Goal: Task Accomplishment & Management: Manage account settings

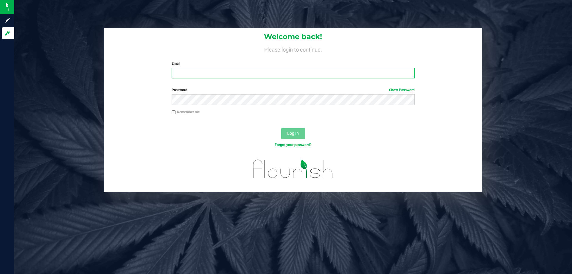
click at [189, 75] on input "Email" at bounding box center [292, 73] width 243 height 11
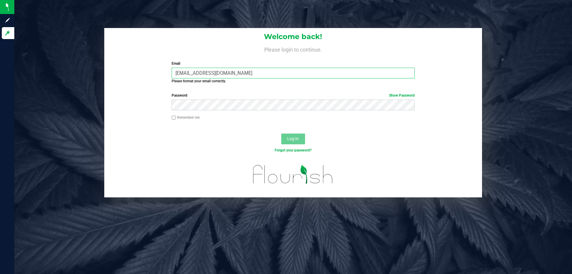
type input "[EMAIL_ADDRESS][DOMAIN_NAME]"
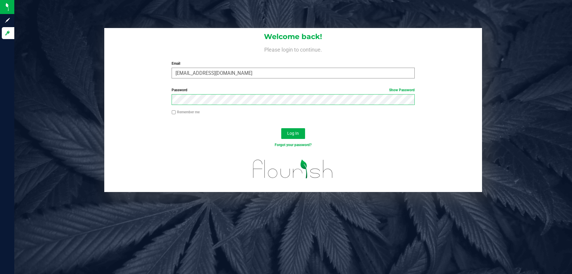
click at [281, 128] on button "Log In" at bounding box center [293, 133] width 24 height 11
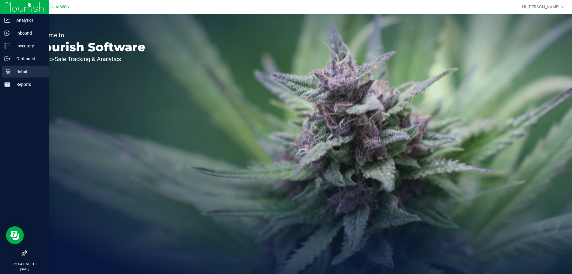
click at [22, 71] on p "Retail" at bounding box center [28, 71] width 36 height 7
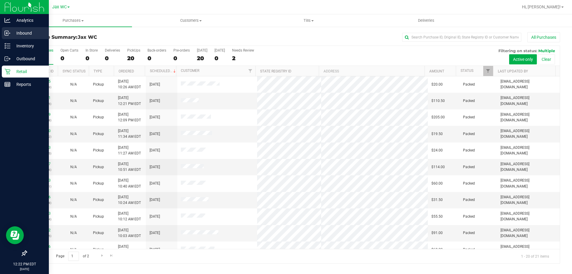
click at [25, 31] on p "Inbound" at bounding box center [28, 32] width 36 height 7
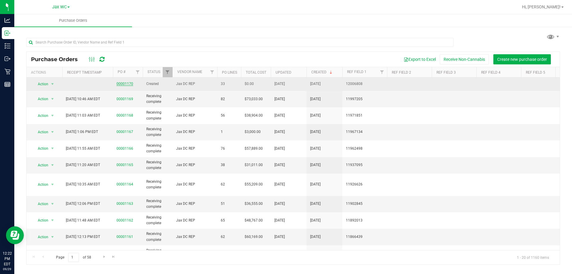
click at [128, 84] on link "00001170" at bounding box center [124, 84] width 17 height 4
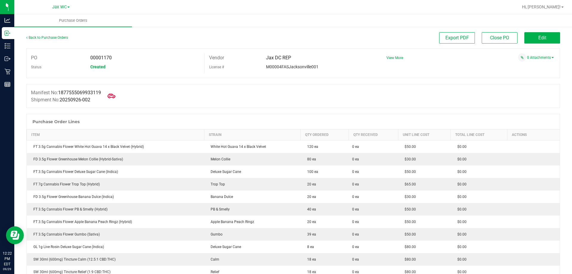
click at [112, 95] on icon at bounding box center [111, 96] width 8 height 8
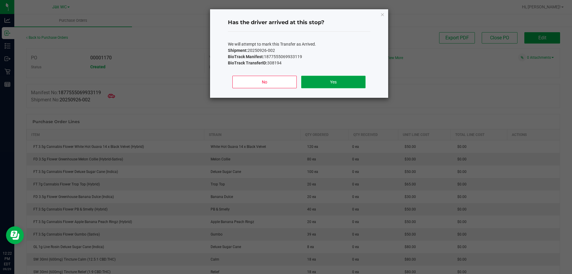
click at [332, 85] on button "Yes" at bounding box center [333, 82] width 64 height 13
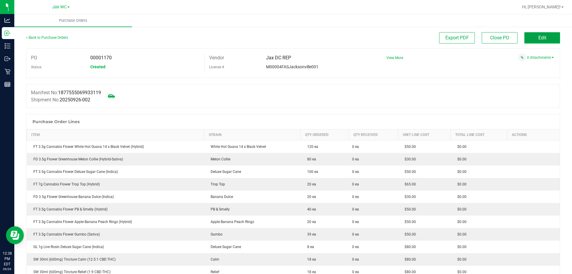
click at [545, 32] on button "Edit" at bounding box center [542, 37] width 36 height 11
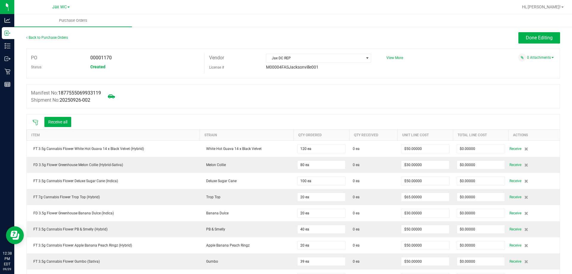
click at [34, 122] on icon at bounding box center [35, 122] width 6 height 6
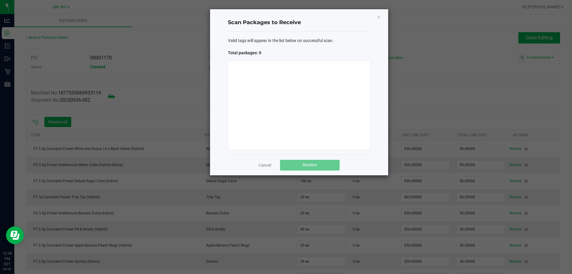
click at [310, 121] on div at bounding box center [299, 104] width 142 height 89
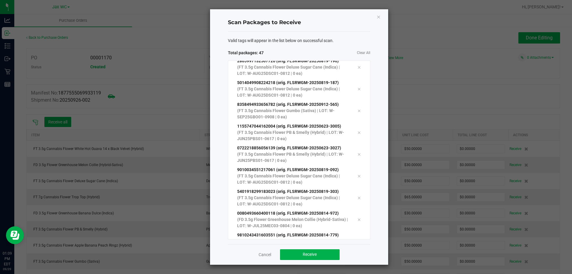
scroll to position [858, 0]
click at [322, 252] on button "Receive" at bounding box center [310, 254] width 60 height 11
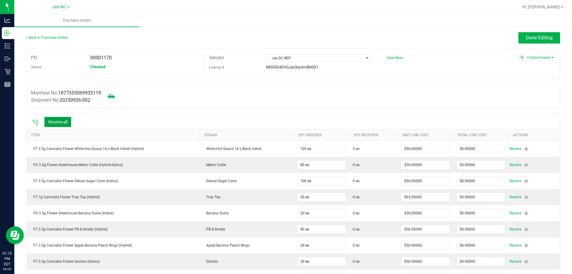
click at [57, 122] on button "Receive all" at bounding box center [57, 122] width 27 height 10
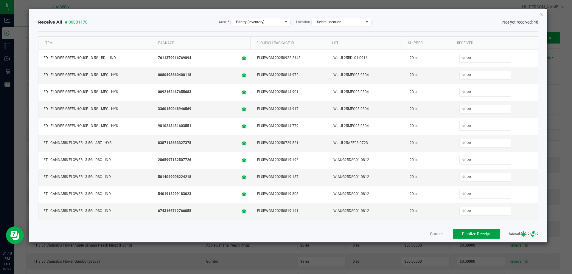
click at [468, 233] on span "Finalize Receipt" at bounding box center [476, 233] width 29 height 5
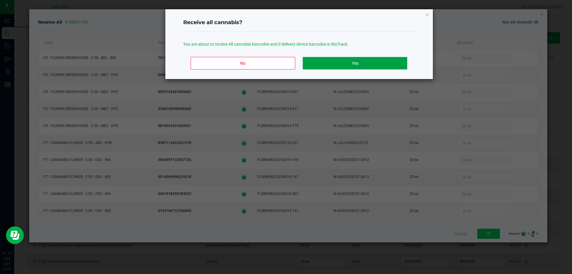
click at [386, 65] on button "Yes" at bounding box center [354, 63] width 104 height 13
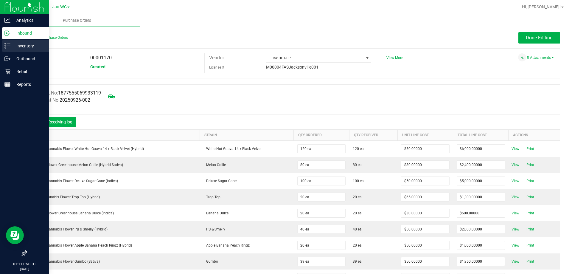
click at [30, 46] on p "Inventory" at bounding box center [28, 45] width 36 height 7
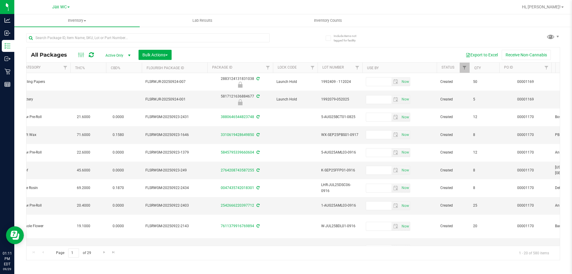
scroll to position [0, 291]
click at [545, 68] on span "Filter" at bounding box center [543, 67] width 5 height 5
type input "1170"
click at [527, 97] on button "Filter" at bounding box center [521, 96] width 29 height 13
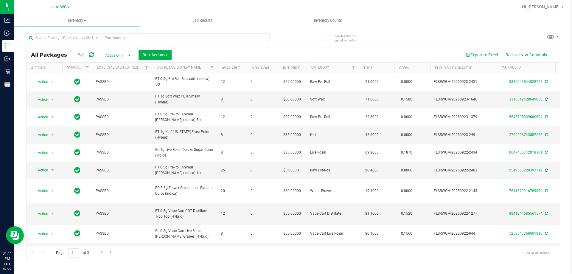
click at [168, 49] on div "All Packages Active Only Active Only Lab Samples Locked All External Internal B…" at bounding box center [292, 54] width 533 height 15
click at [169, 54] on button "Bulk Actions" at bounding box center [154, 55] width 33 height 10
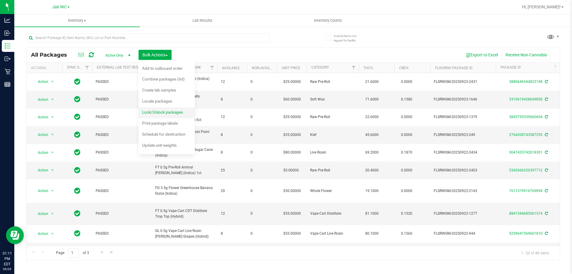
click at [176, 109] on div "Lock/Unlock packages" at bounding box center [166, 113] width 49 height 10
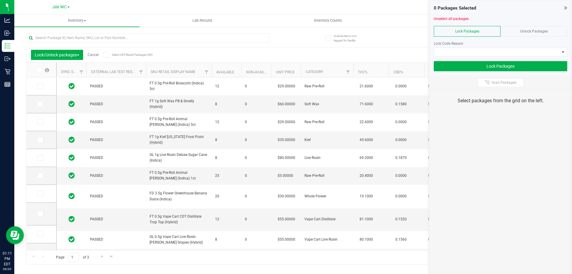
type input "[DATE]"
click at [40, 70] on icon at bounding box center [39, 70] width 4 height 0
click at [0, 0] on input "checkbox" at bounding box center [0, 0] width 0 height 0
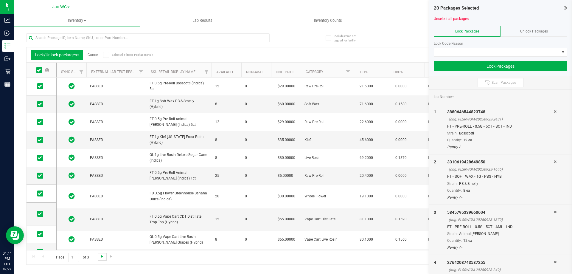
click at [100, 255] on span "Go to the next page" at bounding box center [102, 256] width 5 height 5
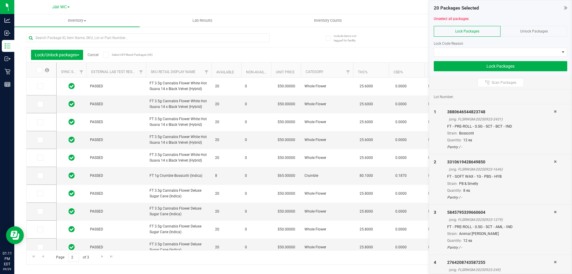
click at [41, 69] on span at bounding box center [39, 70] width 6 height 6
click at [0, 0] on input "checkbox" at bounding box center [0, 0] width 0 height 0
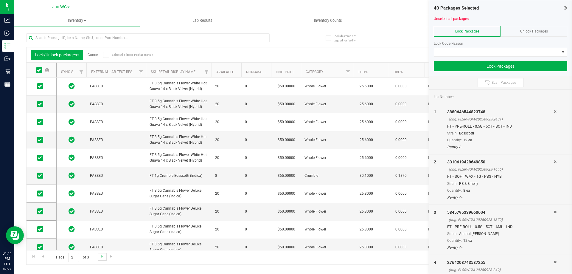
click at [99, 257] on link "Go to the next page" at bounding box center [102, 256] width 9 height 8
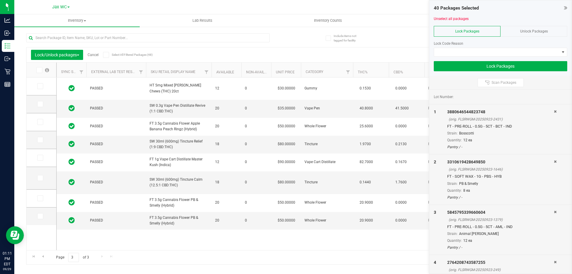
click at [42, 75] on th at bounding box center [41, 70] width 30 height 15
click at [41, 74] on th at bounding box center [41, 70] width 30 height 15
click at [41, 72] on span at bounding box center [39, 70] width 6 height 6
click at [0, 0] on input "checkbox" at bounding box center [0, 0] width 0 height 0
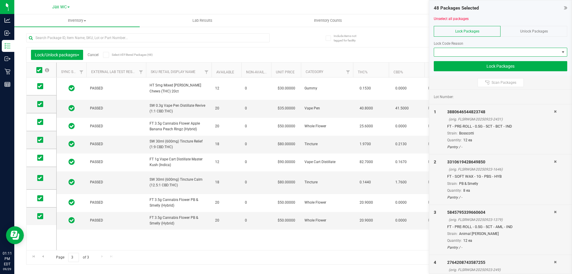
click at [450, 52] on span at bounding box center [496, 52] width 125 height 8
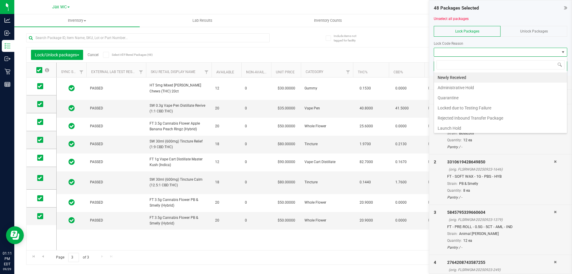
scroll to position [9, 133]
click at [452, 79] on li "Newly Received" at bounding box center [500, 77] width 133 height 10
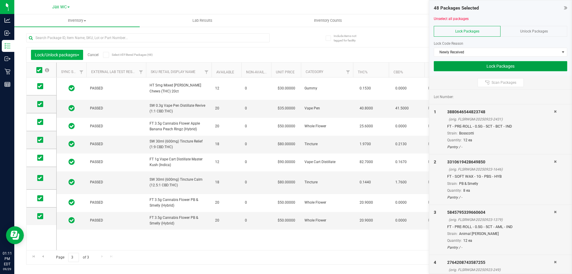
click at [520, 67] on button "Lock Packages" at bounding box center [499, 66] width 133 height 10
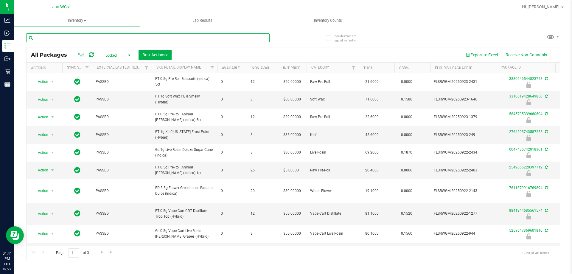
click at [55, 37] on input "text" at bounding box center [147, 37] width 243 height 9
type input "6743166712766055"
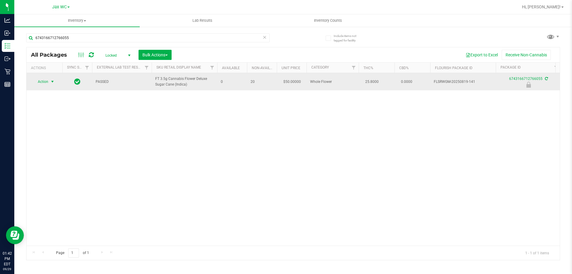
click at [53, 83] on span "select" at bounding box center [52, 81] width 5 height 5
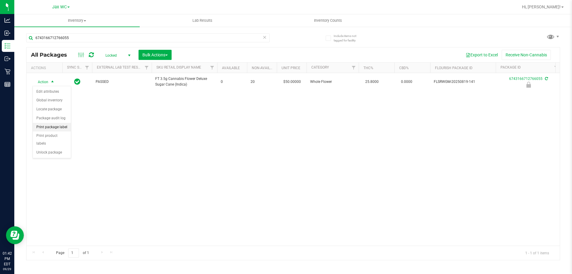
click at [59, 124] on li "Print package label" at bounding box center [52, 127] width 38 height 9
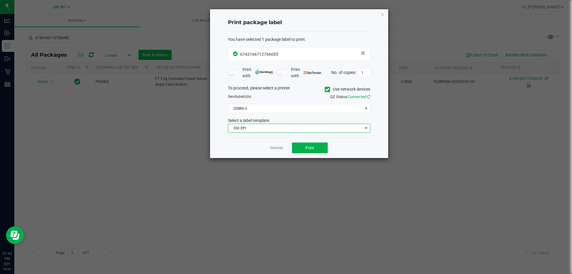
click at [269, 127] on span "300 DPI" at bounding box center [295, 128] width 134 height 8
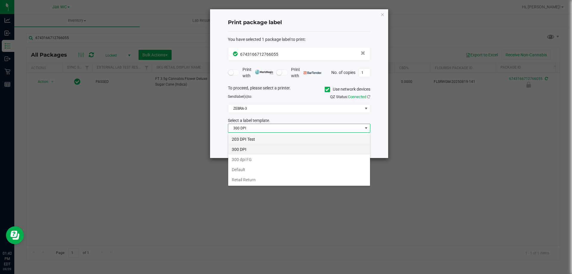
scroll to position [9, 142]
click at [256, 138] on li "203 DPI Test" at bounding box center [299, 139] width 142 height 10
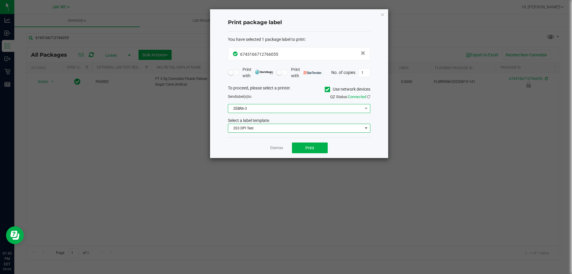
click at [251, 108] on span "ZEBRA-3" at bounding box center [295, 108] width 134 height 8
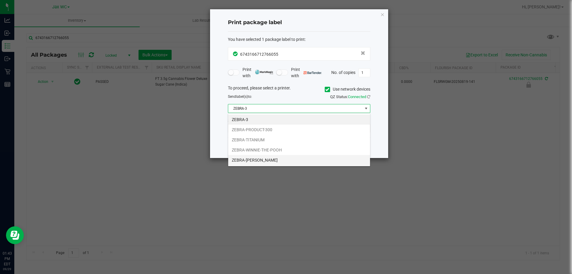
click at [244, 158] on li "ZEBRA-[PERSON_NAME]" at bounding box center [299, 160] width 142 height 10
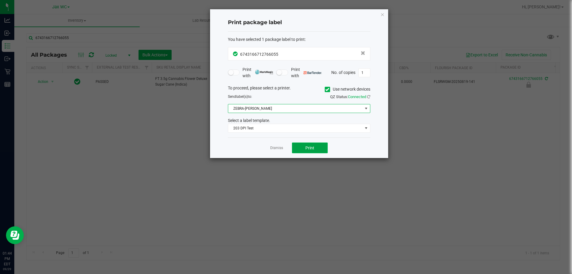
click at [315, 151] on button "Print" at bounding box center [310, 147] width 36 height 11
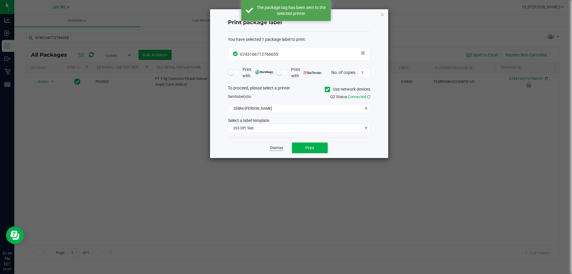
click at [279, 149] on link "Dismiss" at bounding box center [276, 147] width 13 height 5
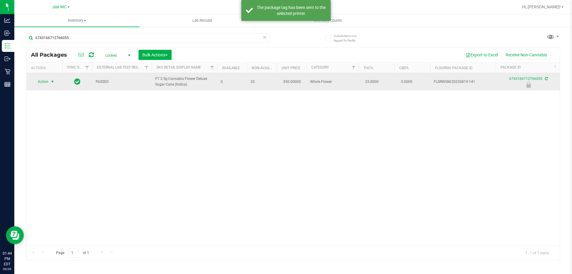
click at [50, 82] on span "select" at bounding box center [52, 81] width 5 height 5
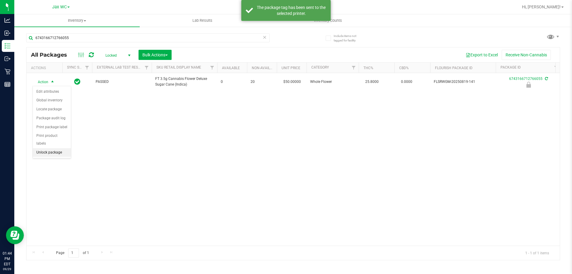
click at [52, 148] on li "Unlock package" at bounding box center [52, 152] width 38 height 9
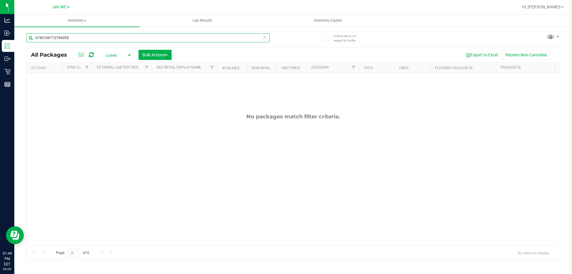
drag, startPoint x: 76, startPoint y: 37, endPoint x: 26, endPoint y: 28, distance: 50.4
click at [26, 28] on div "6743166712766055" at bounding box center [159, 37] width 267 height 19
type input "8387113633327378"
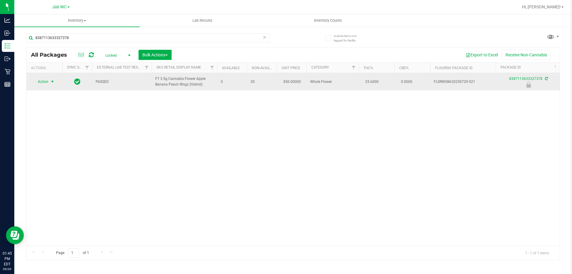
click at [45, 81] on span "Action" at bounding box center [40, 81] width 16 height 8
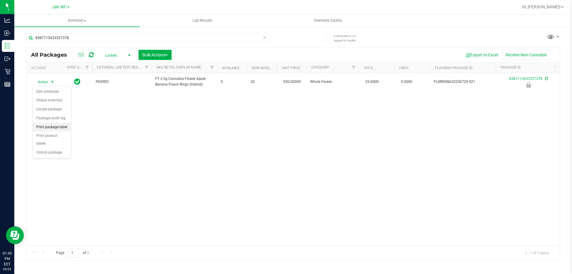
click at [59, 128] on li "Print package label" at bounding box center [52, 127] width 38 height 9
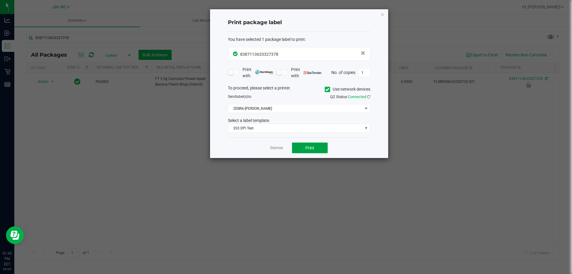
click at [302, 151] on button "Print" at bounding box center [310, 147] width 36 height 11
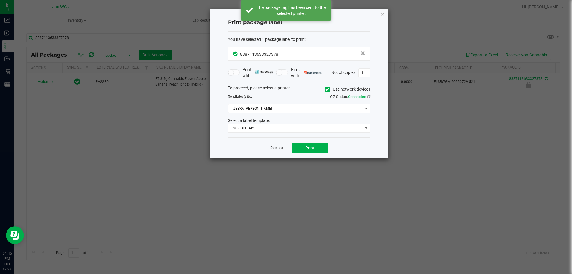
click at [274, 148] on link "Dismiss" at bounding box center [276, 147] width 13 height 5
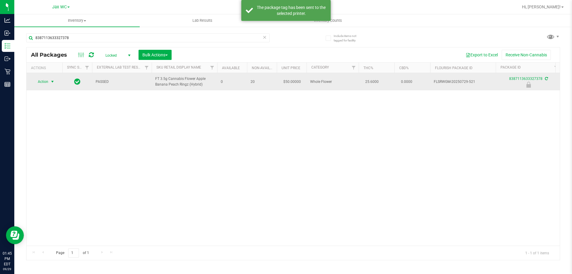
click at [40, 82] on span "Action" at bounding box center [40, 81] width 16 height 8
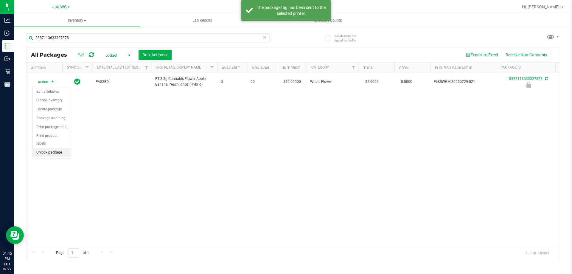
click at [55, 148] on li "Unlock package" at bounding box center [52, 152] width 38 height 9
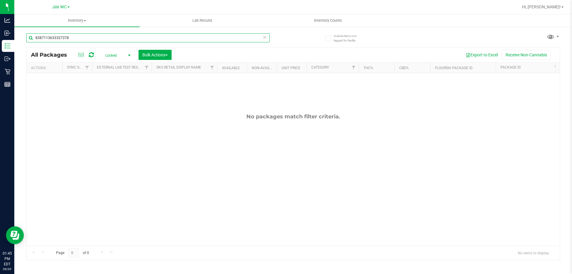
drag, startPoint x: 57, startPoint y: 37, endPoint x: 32, endPoint y: 47, distance: 26.7
click at [28, 40] on input "8387113633327378" at bounding box center [147, 37] width 243 height 9
click at [76, 87] on div "No packages match filter criteria." at bounding box center [292, 179] width 533 height 213
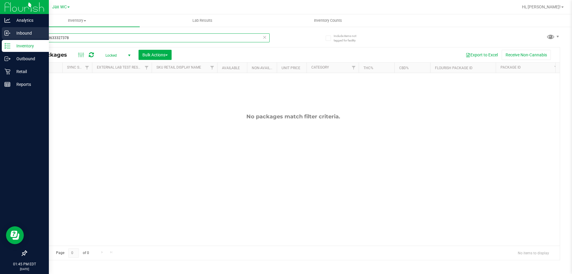
drag, startPoint x: 76, startPoint y: 38, endPoint x: 8, endPoint y: 38, distance: 67.9
click at [8, 38] on div "Analytics Inbound Inventory Outbound Retail Reports 01:45 PM EDT [DATE] 09/29 J…" at bounding box center [286, 137] width 572 height 274
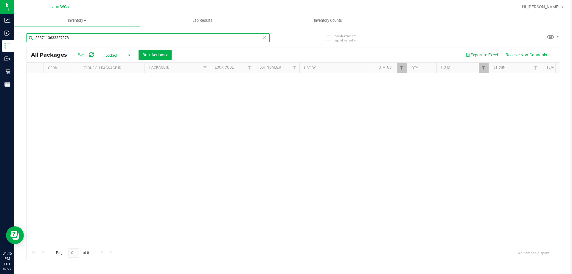
scroll to position [0, 352]
click at [403, 69] on span "Filter" at bounding box center [400, 67] width 5 height 5
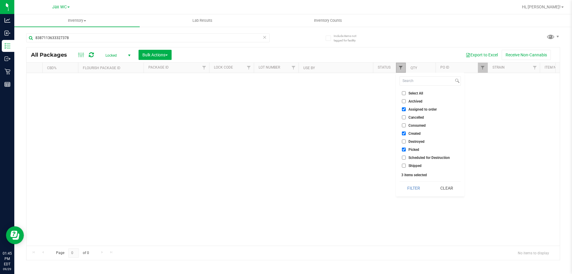
click at [402, 70] on span "Filter" at bounding box center [400, 67] width 5 height 5
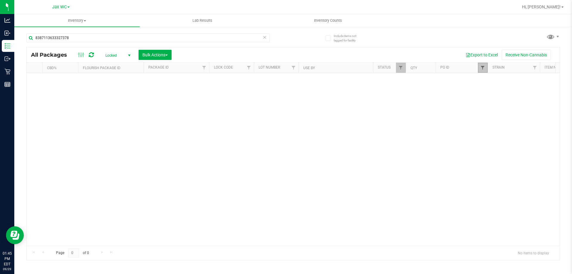
click at [482, 68] on span "Filter" at bounding box center [482, 67] width 5 height 5
drag, startPoint x: 500, startPoint y: 80, endPoint x: 468, endPoint y: 84, distance: 32.4
click at [468, 84] on body "Analytics Inbound Inventory Outbound Retail Reports 01:45 PM EDT [DATE] 09/29 J…" at bounding box center [286, 137] width 572 height 274
click at [534, 100] on button "Clear" at bounding box center [528, 96] width 29 height 13
click at [81, 40] on input "8387113633327378" at bounding box center [147, 37] width 243 height 9
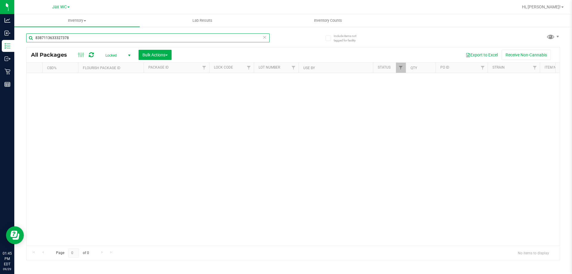
drag, startPoint x: 32, startPoint y: 34, endPoint x: 23, endPoint y: 34, distance: 9.2
click at [23, 34] on div "Include items not tagged for facility 8387113633327378 All Packages Locked Acti…" at bounding box center [292, 117] width 557 height 182
click at [403, 68] on link "Filter" at bounding box center [401, 68] width 10 height 10
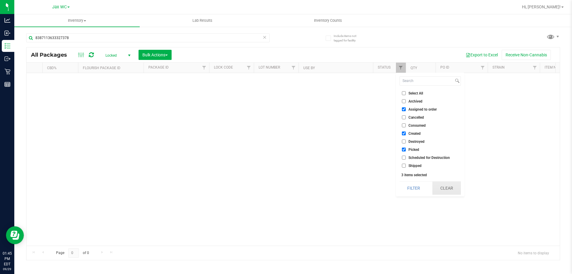
click at [444, 187] on button "Clear" at bounding box center [446, 187] width 29 height 13
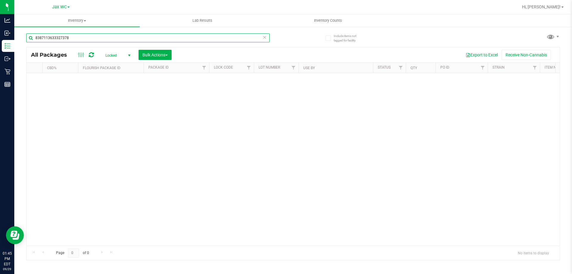
drag, startPoint x: 74, startPoint y: 37, endPoint x: 28, endPoint y: 39, distance: 46.2
click at [28, 39] on input "8387113633327378" at bounding box center [147, 37] width 243 height 9
type input "8387113633327378"
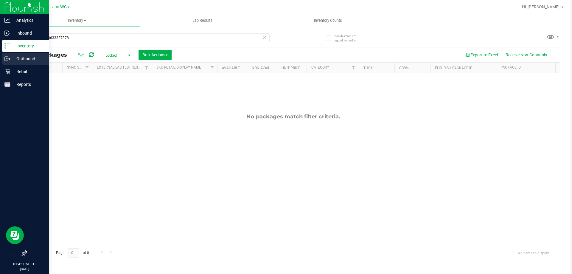
click at [18, 60] on p "Outbound" at bounding box center [28, 58] width 36 height 7
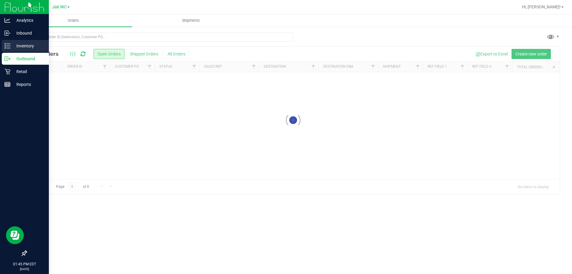
click at [32, 46] on p "Inventory" at bounding box center [28, 45] width 36 height 7
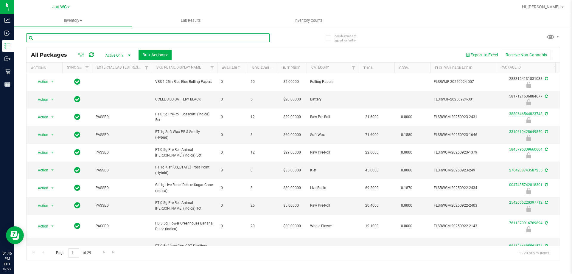
click at [104, 36] on input "text" at bounding box center [147, 37] width 243 height 9
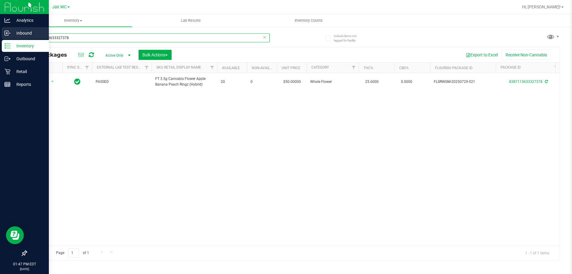
drag, startPoint x: 74, startPoint y: 36, endPoint x: 7, endPoint y: 39, distance: 67.1
click at [7, 39] on div "Analytics Inbound Inventory Outbound Retail Reports 01:47 PM EDT [DATE] 09/29 J…" at bounding box center [286, 137] width 572 height 274
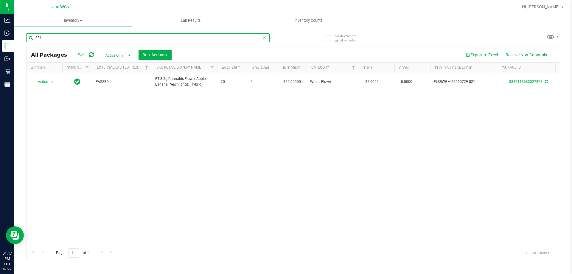
type input "331"
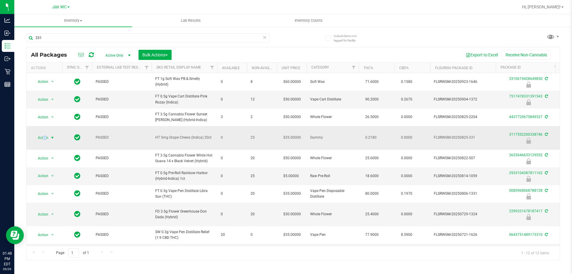
click at [43, 138] on span "Action" at bounding box center [40, 137] width 16 height 8
click at [50, 181] on li "Print package label" at bounding box center [52, 182] width 38 height 9
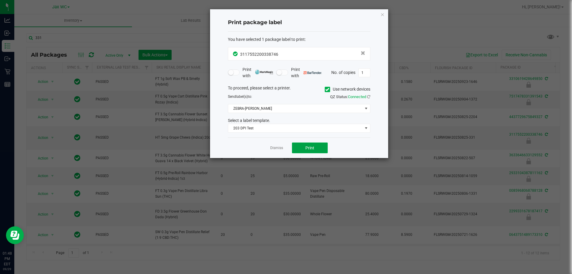
drag, startPoint x: 319, startPoint y: 153, endPoint x: 314, endPoint y: 155, distance: 4.8
click at [318, 154] on div "Dismiss Print" at bounding box center [299, 147] width 142 height 21
click at [311, 151] on button "Print" at bounding box center [310, 147] width 36 height 11
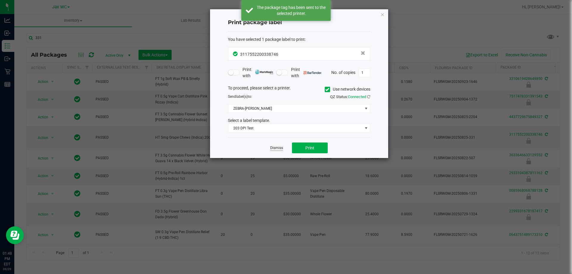
click at [275, 149] on link "Dismiss" at bounding box center [276, 147] width 13 height 5
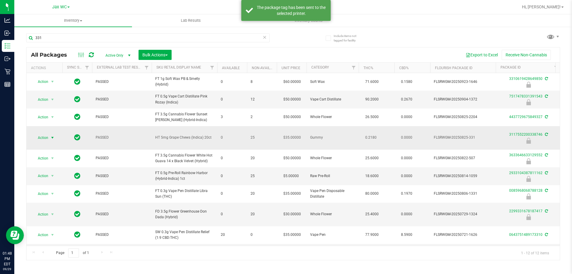
click at [50, 134] on span "select" at bounding box center [52, 137] width 7 height 8
click at [49, 204] on li "Unlock package" at bounding box center [52, 208] width 38 height 9
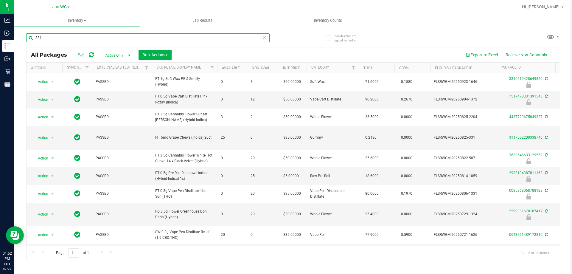
drag, startPoint x: 48, startPoint y: 38, endPoint x: 31, endPoint y: 38, distance: 17.0
click at [31, 38] on input "331" at bounding box center [147, 37] width 243 height 9
type input "mixed"
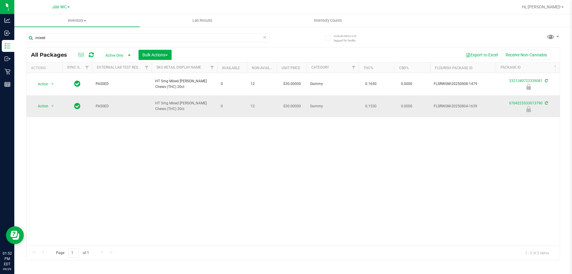
click at [38, 95] on td "Action Action Edit attributes Global inventory Locate package Package audit log…" at bounding box center [44, 106] width 36 height 22
click at [43, 102] on span "Action" at bounding box center [40, 106] width 16 height 8
click at [65, 142] on li "Print package label" at bounding box center [52, 144] width 38 height 9
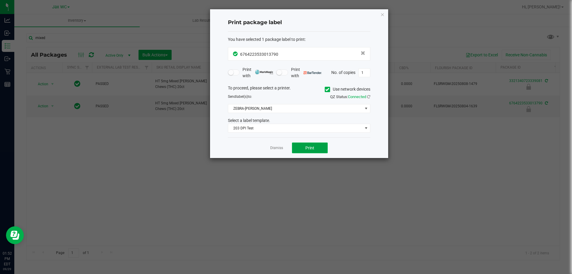
click at [308, 153] on button "Print" at bounding box center [310, 147] width 36 height 11
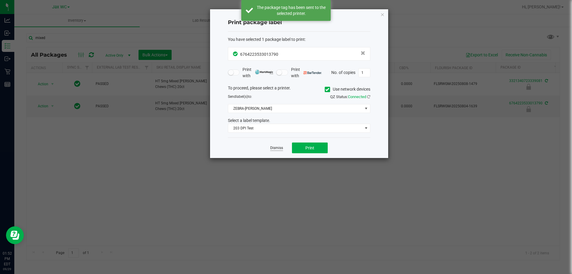
click at [275, 148] on link "Dismiss" at bounding box center [276, 147] width 13 height 5
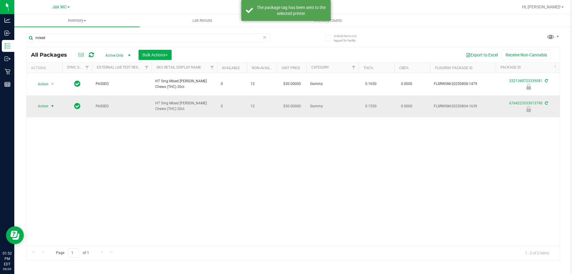
click at [44, 102] on span "Action" at bounding box center [40, 106] width 16 height 8
click at [43, 166] on li "Unlock package" at bounding box center [52, 170] width 38 height 9
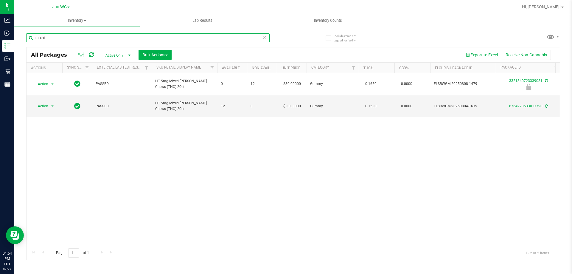
drag, startPoint x: 53, startPoint y: 35, endPoint x: 22, endPoint y: 38, distance: 30.7
click at [22, 38] on div "Include items not tagged for facility mixed All Packages Active Only Active Onl…" at bounding box center [292, 117] width 557 height 182
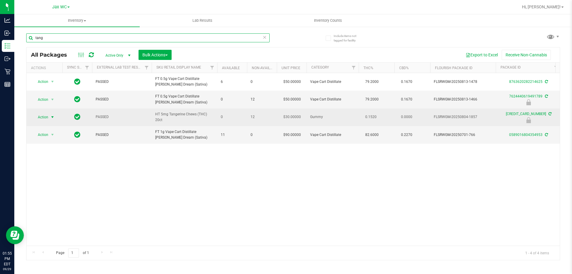
type input "tang"
click at [49, 118] on span "select" at bounding box center [52, 117] width 7 height 8
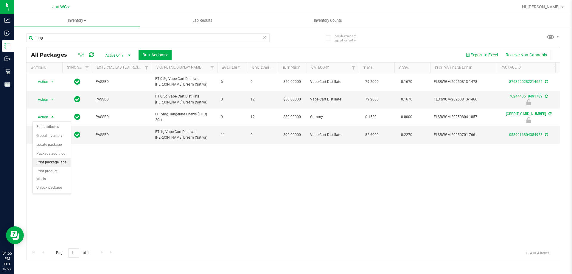
click at [50, 163] on li "Print package label" at bounding box center [52, 162] width 38 height 9
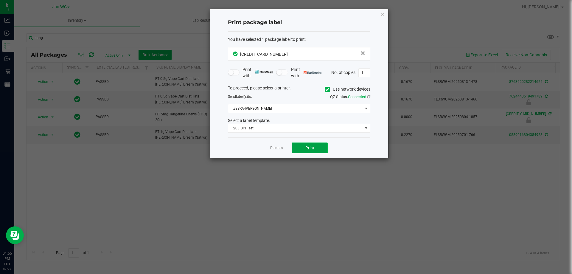
click at [310, 147] on span "Print" at bounding box center [309, 147] width 9 height 5
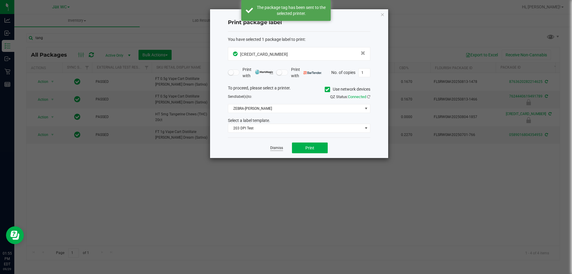
click at [277, 148] on link "Dismiss" at bounding box center [276, 147] width 13 height 5
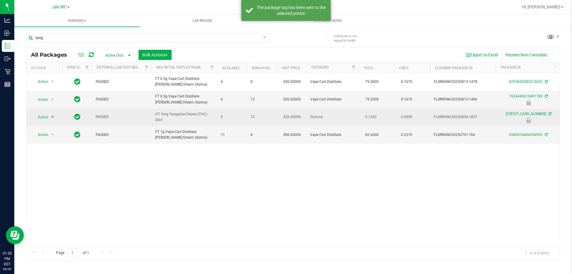
click at [43, 116] on span "Action" at bounding box center [40, 117] width 16 height 8
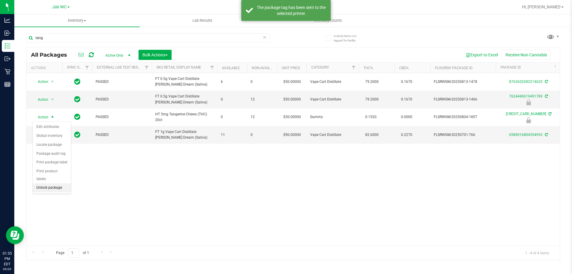
click at [48, 183] on li "Unlock package" at bounding box center [52, 187] width 38 height 9
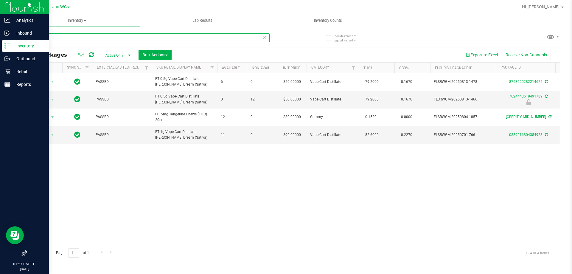
drag, startPoint x: 54, startPoint y: 37, endPoint x: 10, endPoint y: 42, distance: 44.6
click at [10, 42] on div "Analytics Inbound Inventory Outbound Retail Reports 01:57 PM EDT [DATE] 09/29 J…" at bounding box center [286, 137] width 572 height 274
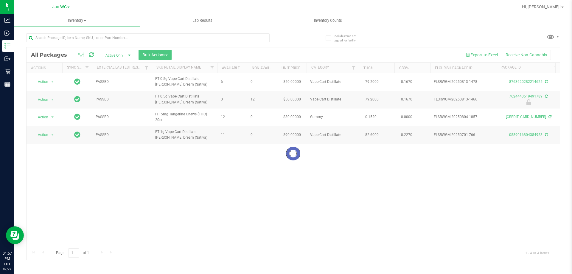
drag, startPoint x: 152, startPoint y: 243, endPoint x: 205, endPoint y: 244, distance: 53.6
click at [218, 249] on div at bounding box center [292, 153] width 533 height 212
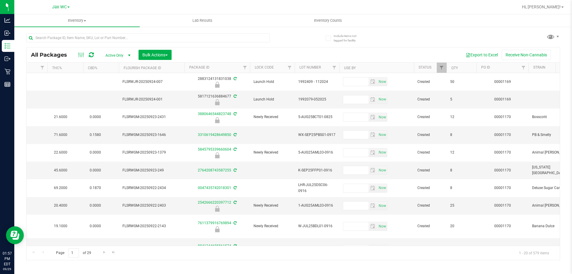
scroll to position [0, 341]
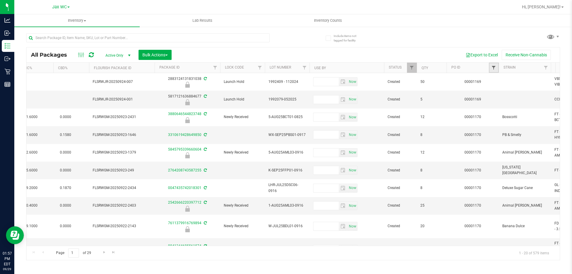
click at [494, 68] on span "Filter" at bounding box center [493, 67] width 5 height 5
type input "1170"
click at [505, 99] on button "Filter" at bounding box center [506, 96] width 29 height 13
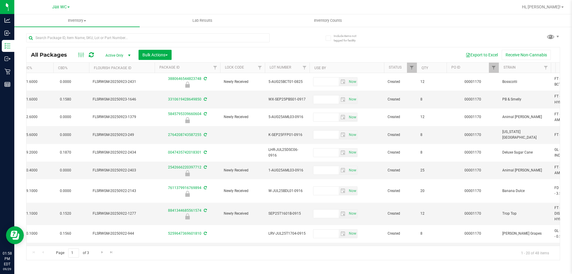
type input "[DATE]"
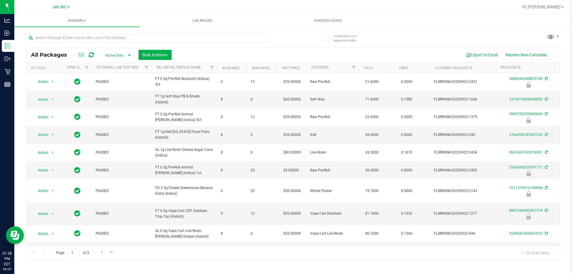
click at [102, 32] on div at bounding box center [159, 37] width 267 height 19
click at [102, 34] on input "text" at bounding box center [147, 37] width 243 height 9
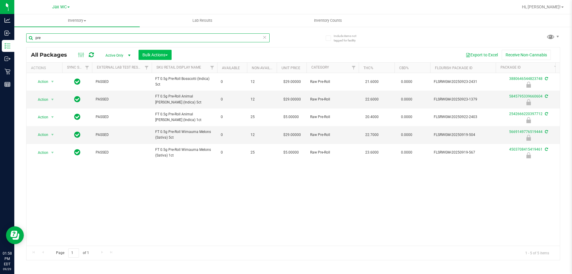
type input "pre"
click at [167, 52] on span "Bulk Actions" at bounding box center [154, 54] width 25 height 5
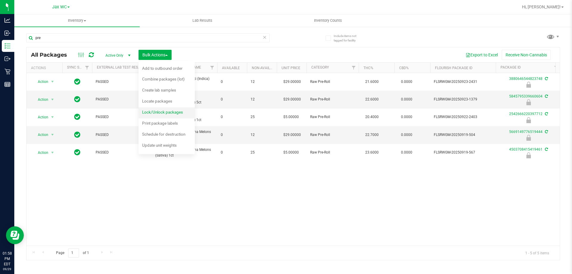
click at [164, 111] on span "Lock/Unlock packages" at bounding box center [162, 112] width 41 height 5
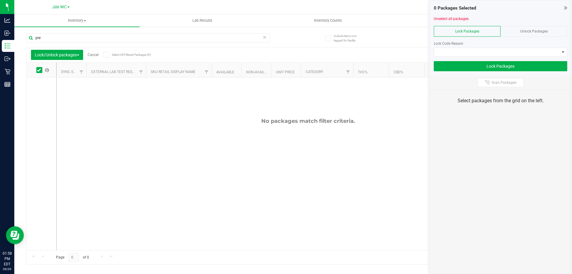
click at [546, 32] on span "Unlock Packages" at bounding box center [534, 31] width 28 height 4
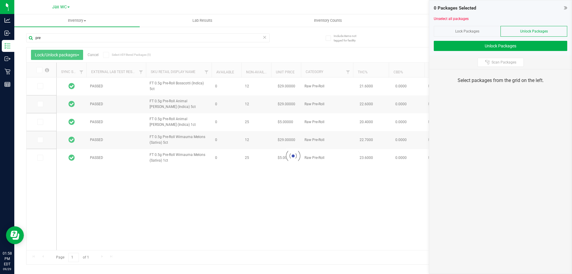
click at [42, 69] on div at bounding box center [292, 155] width 533 height 217
click at [40, 70] on icon at bounding box center [39, 70] width 4 height 0
click at [0, 0] on input "checkbox" at bounding box center [0, 0] width 0 height 0
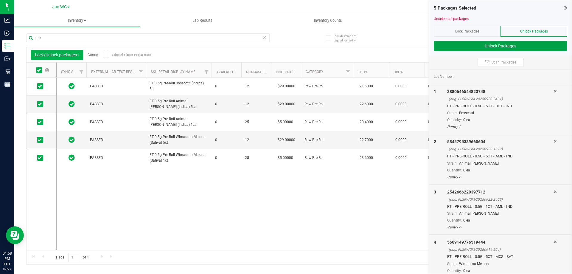
click at [458, 47] on button "Unlock Packages" at bounding box center [499, 46] width 133 height 10
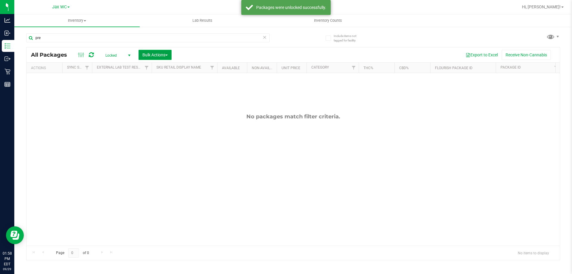
click at [170, 54] on button "Bulk Actions" at bounding box center [154, 55] width 33 height 10
click at [173, 111] on span "Lock/Unlock packages" at bounding box center [162, 112] width 41 height 5
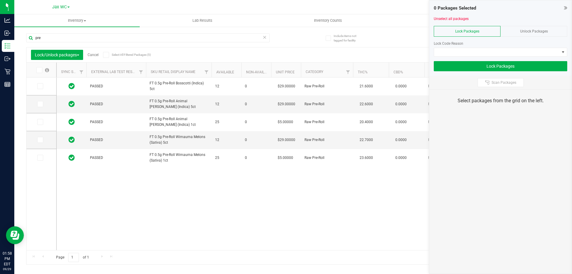
click at [39, 70] on icon at bounding box center [39, 70] width 4 height 0
click at [0, 0] on input "checkbox" at bounding box center [0, 0] width 0 height 0
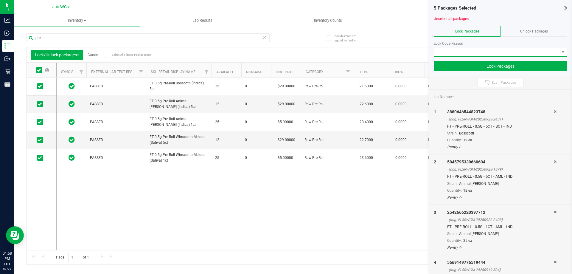
click at [486, 52] on span at bounding box center [496, 52] width 125 height 8
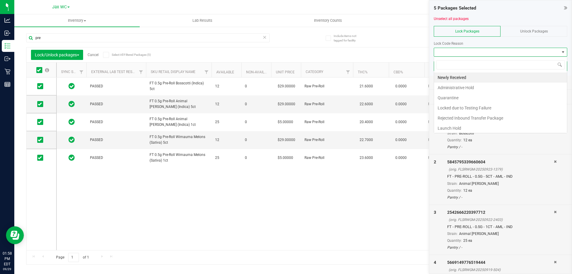
scroll to position [9, 133]
click at [464, 127] on li "Launch Hold" at bounding box center [500, 128] width 133 height 10
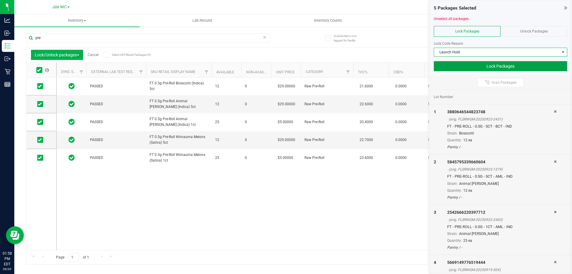
click at [489, 69] on button "Lock Packages" at bounding box center [499, 66] width 133 height 10
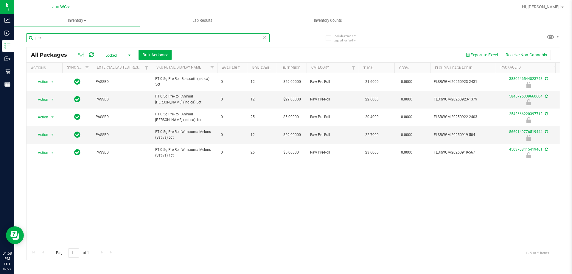
drag, startPoint x: 45, startPoint y: 36, endPoint x: 21, endPoint y: 35, distance: 24.1
click at [21, 35] on div "Include items not tagged for facility pre All Packages Locked Active Only Lab S…" at bounding box center [292, 117] width 557 height 182
